Goal: Obtain resource: Download file/media

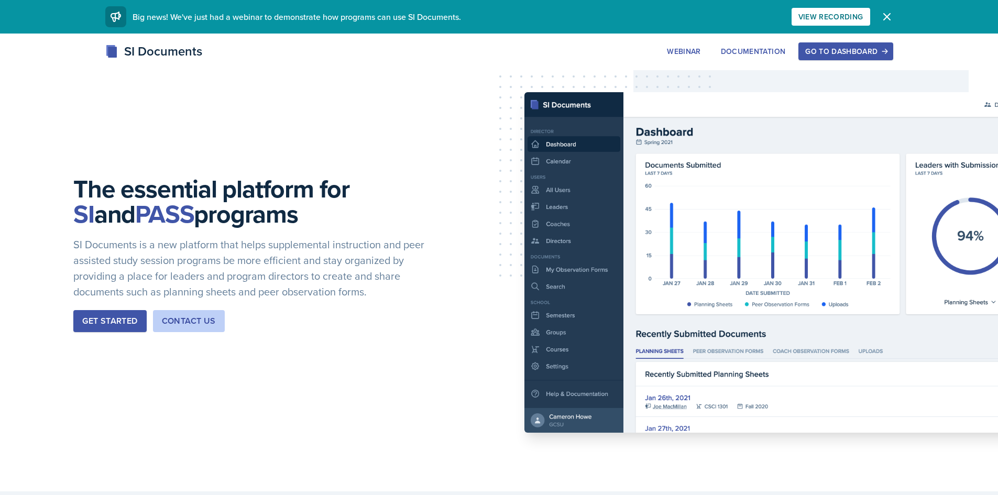
click at [854, 52] on div "Go to Dashboard" at bounding box center [846, 51] width 81 height 8
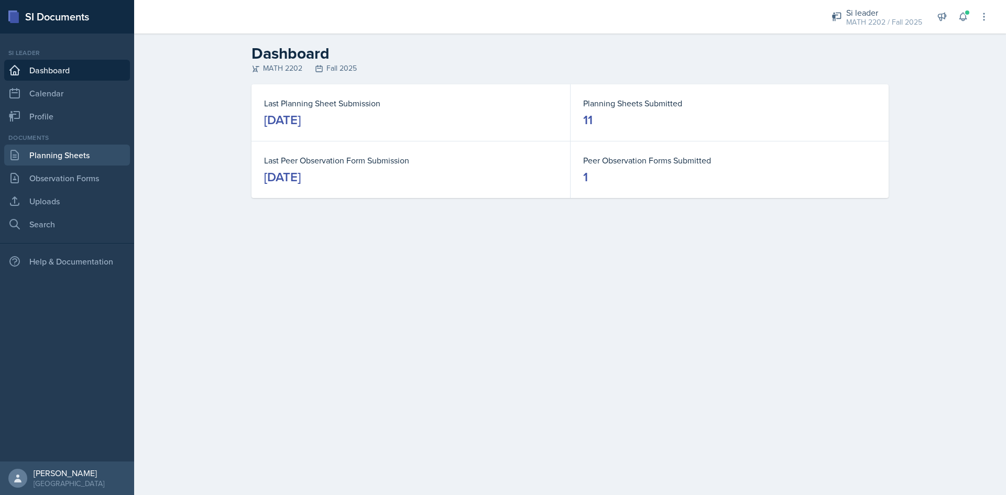
click at [72, 156] on link "Planning Sheets" at bounding box center [67, 155] width 126 height 21
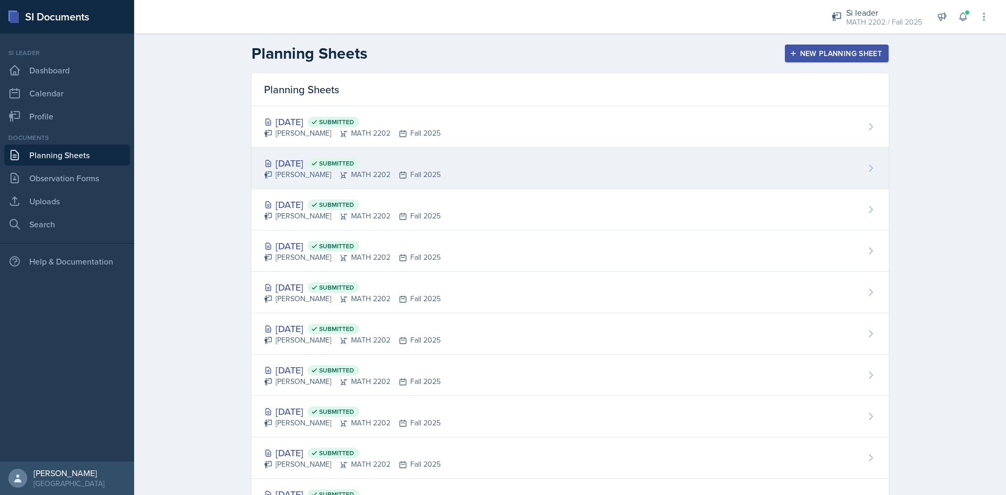
click at [418, 158] on div "[DATE] Submitted" at bounding box center [352, 163] width 177 height 14
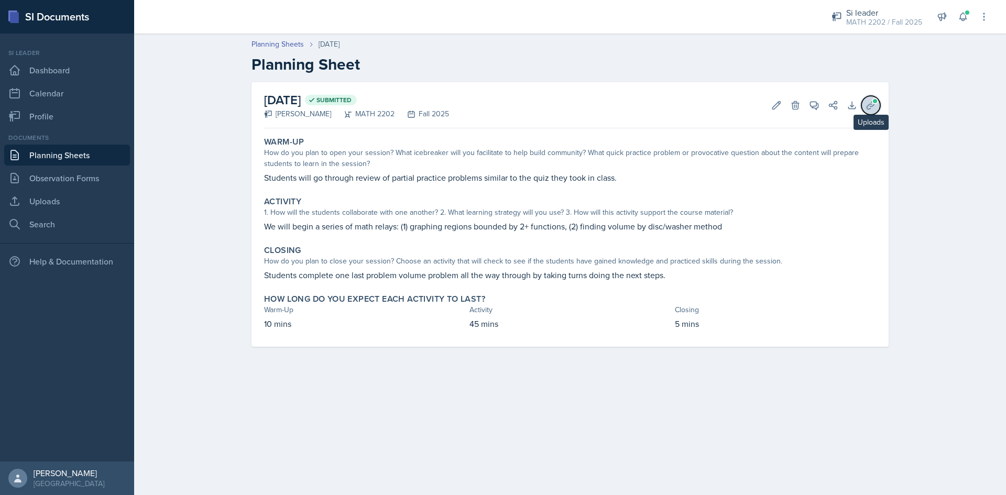
click at [872, 107] on icon at bounding box center [871, 105] width 10 height 10
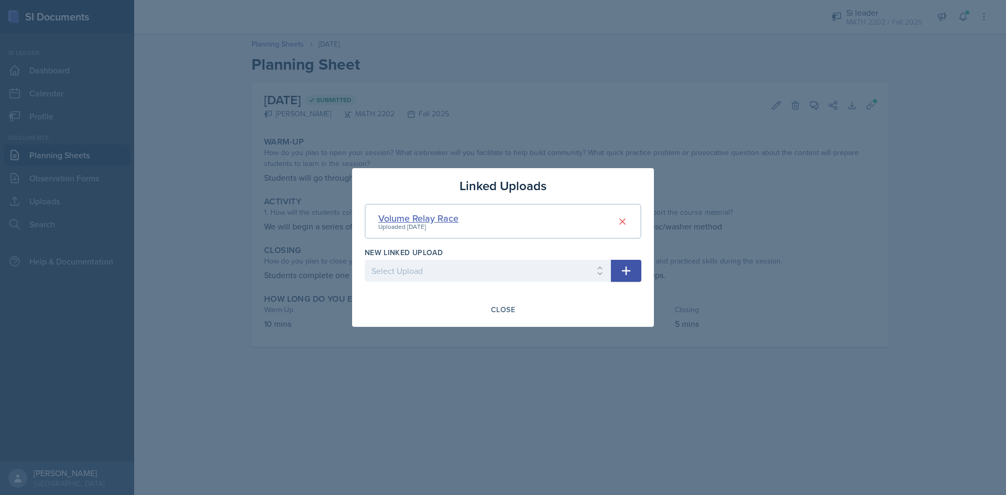
click at [425, 218] on div "Volume Relay Race" at bounding box center [418, 218] width 80 height 14
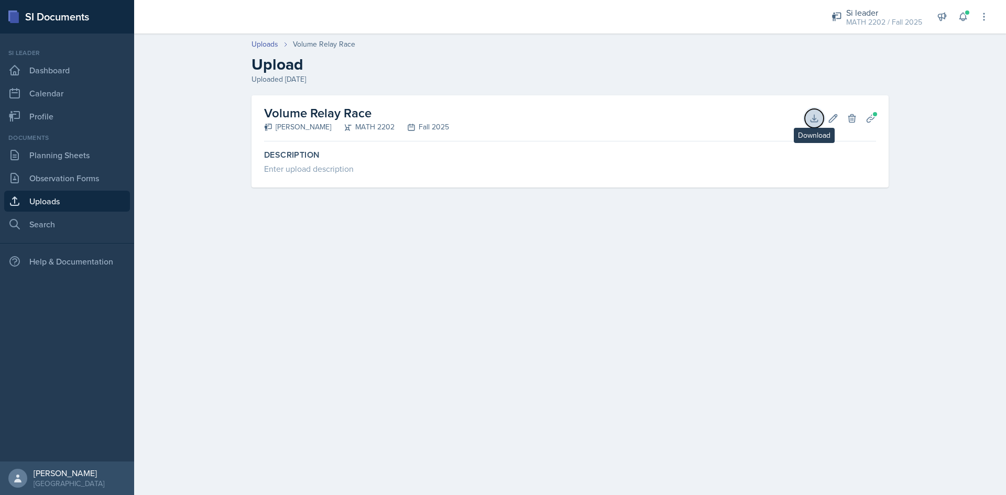
click at [812, 112] on button "Download" at bounding box center [814, 118] width 19 height 19
click at [69, 156] on link "Planning Sheets" at bounding box center [67, 155] width 126 height 21
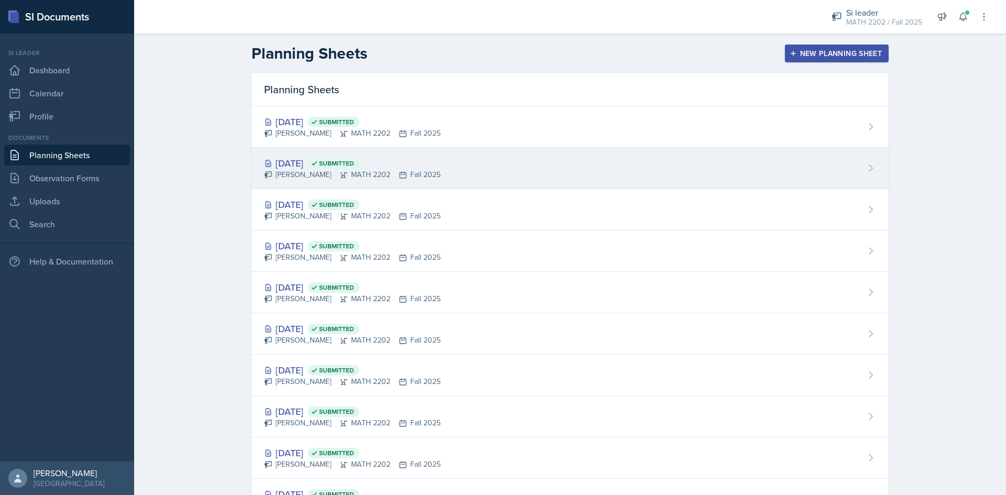
click at [406, 159] on div "[DATE] Submitted" at bounding box center [352, 163] width 177 height 14
